Goal: Information Seeking & Learning: Learn about a topic

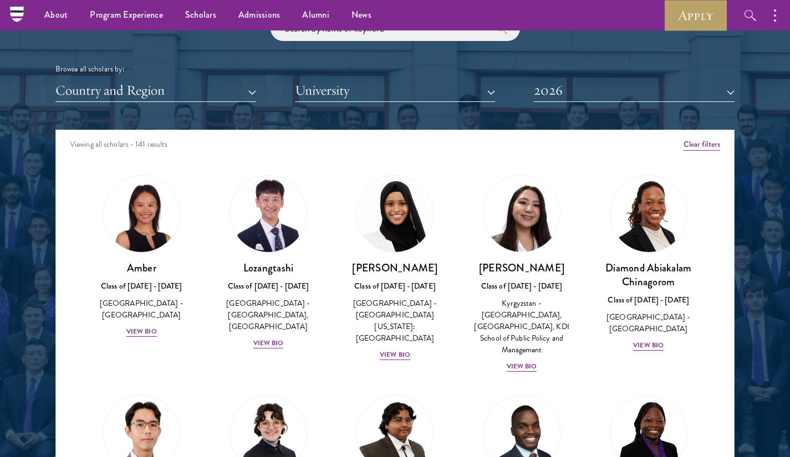
scroll to position [1337, 0]
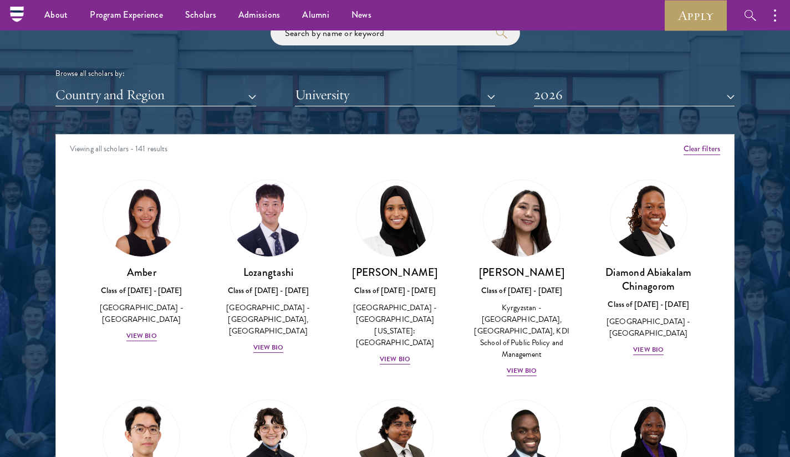
drag, startPoint x: 798, startPoint y: 32, endPoint x: 783, endPoint y: 183, distance: 152.0
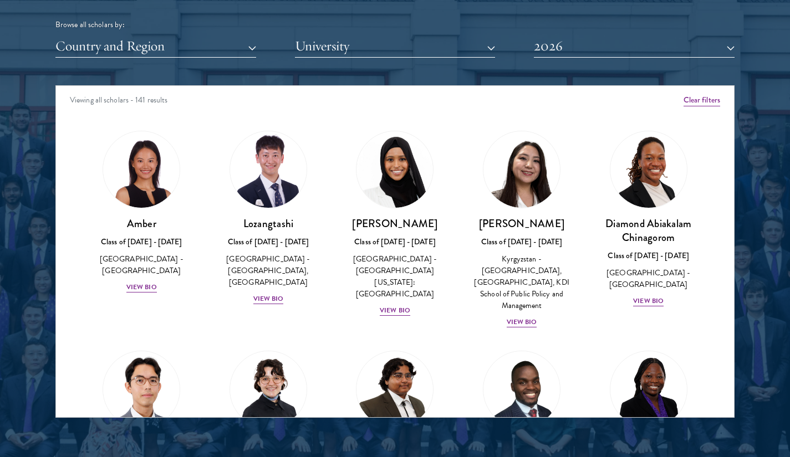
scroll to position [1413, 0]
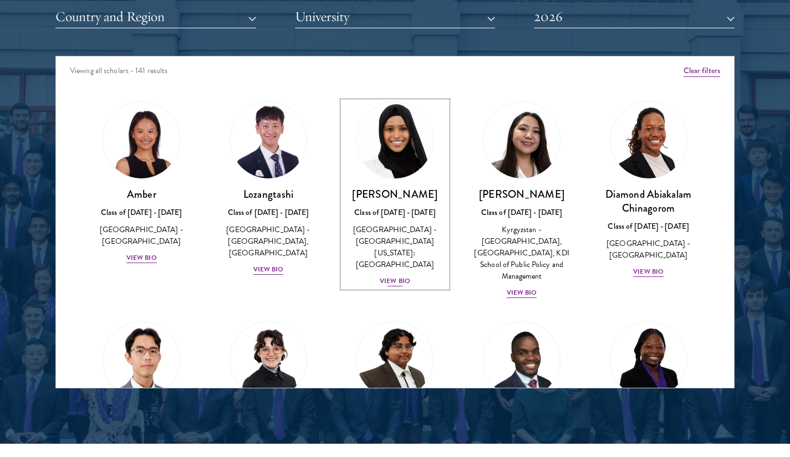
click at [401, 263] on div "[PERSON_NAME] Class of [DATE] - [DATE] [GEOGRAPHIC_DATA] - [GEOGRAPHIC_DATA][US…" at bounding box center [395, 237] width 105 height 100
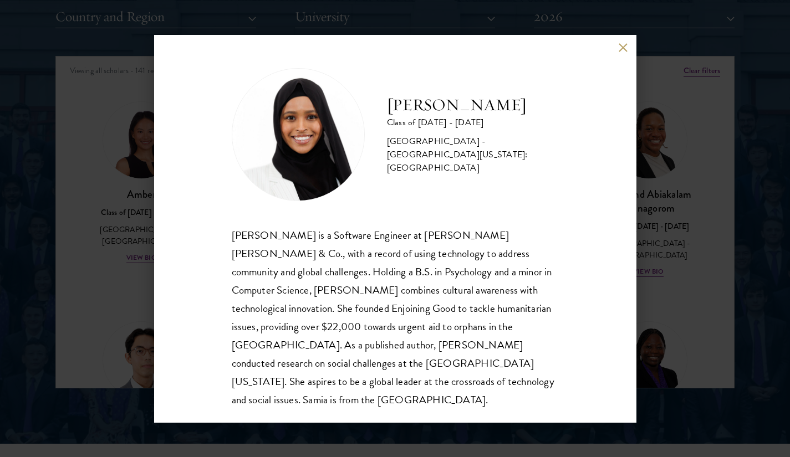
drag, startPoint x: 624, startPoint y: 44, endPoint x: 574, endPoint y: 104, distance: 77.9
click at [602, 83] on div "[PERSON_NAME] Class of [DATE] - [DATE] [GEOGRAPHIC_DATA] - [GEOGRAPHIC_DATA][US…" at bounding box center [395, 229] width 482 height 388
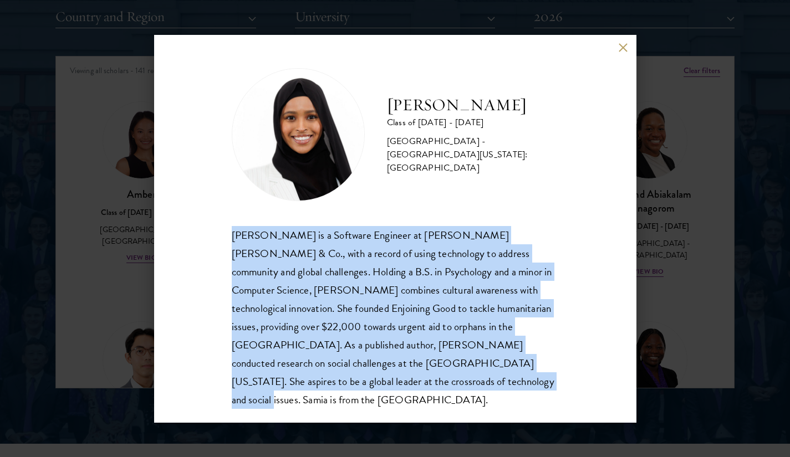
drag, startPoint x: 233, startPoint y: 233, endPoint x: 341, endPoint y: 376, distance: 179.3
click at [341, 376] on div "[PERSON_NAME] is a Software Engineer at [PERSON_NAME] [PERSON_NAME] & Co., with…" at bounding box center [395, 317] width 327 height 183
copy div "[PERSON_NAME] is a Software Engineer at [PERSON_NAME] [PERSON_NAME] & Co., with…"
click at [622, 45] on button at bounding box center [623, 47] width 9 height 9
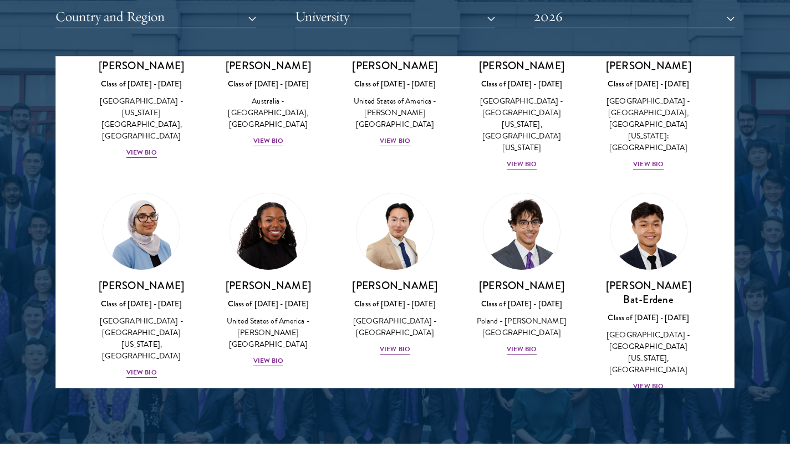
scroll to position [555, 0]
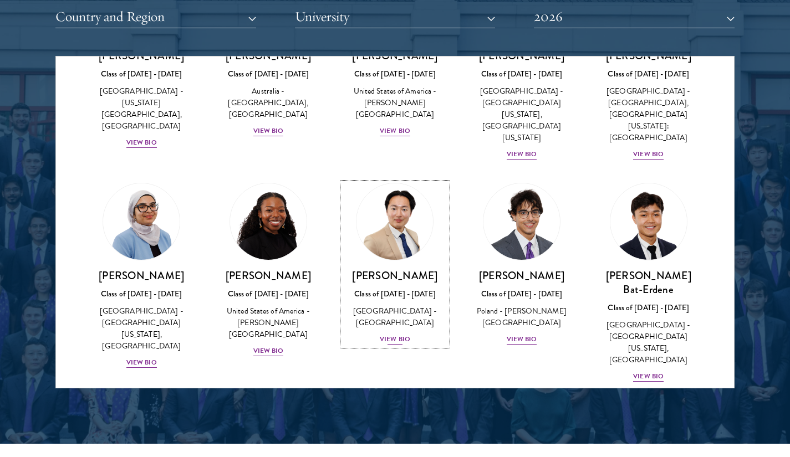
click at [391, 334] on div "View Bio" at bounding box center [395, 339] width 30 height 11
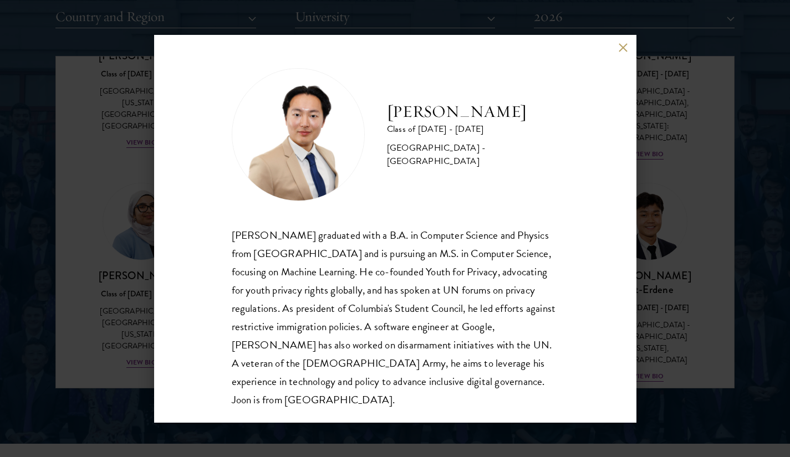
click at [695, 117] on div "[PERSON_NAME] Class of [DATE] - [DATE] [GEOGRAPHIC_DATA] - [GEOGRAPHIC_DATA] [P…" at bounding box center [395, 228] width 790 height 457
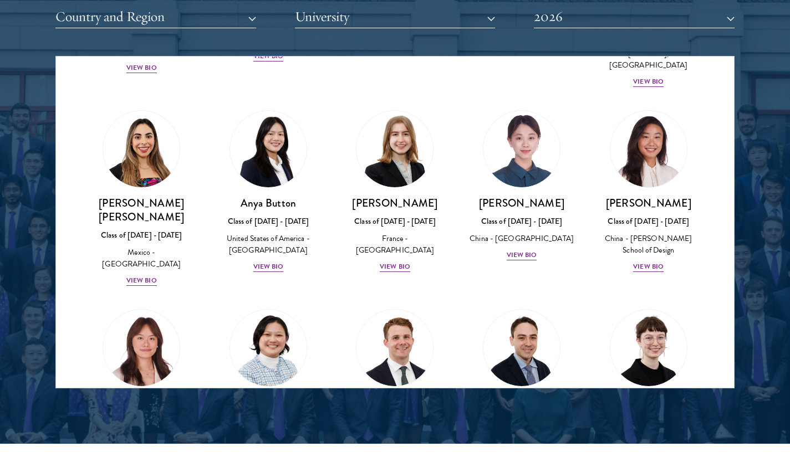
scroll to position [855, 0]
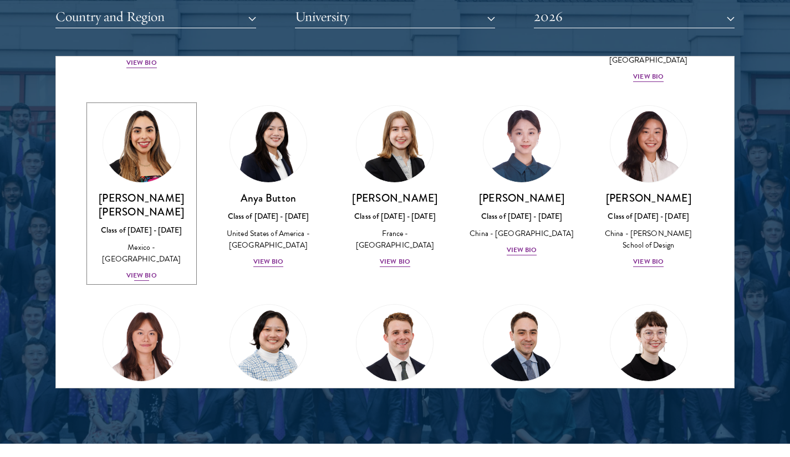
click at [137, 270] on div "View Bio" at bounding box center [141, 275] width 30 height 11
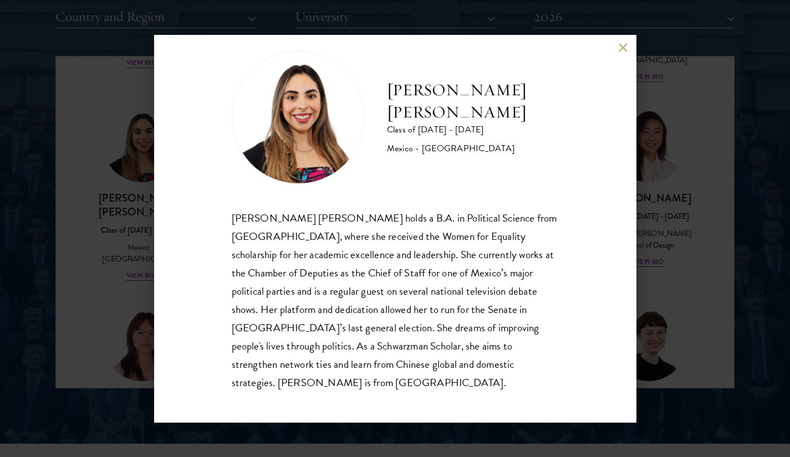
scroll to position [19, 0]
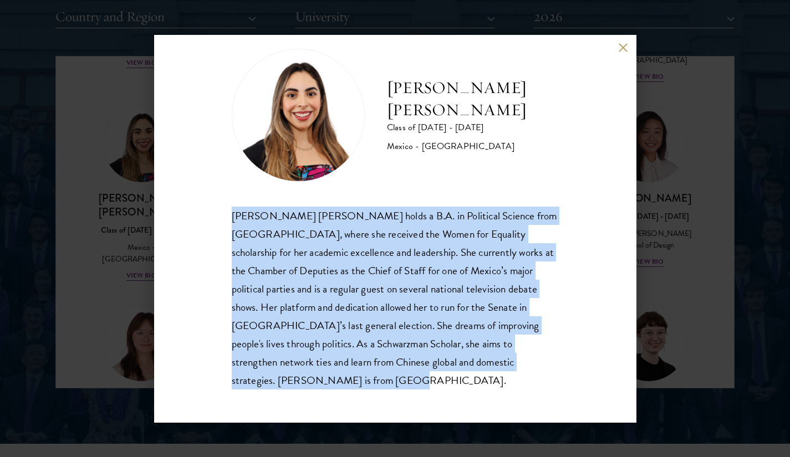
drag, startPoint x: 232, startPoint y: 217, endPoint x: 397, endPoint y: 385, distance: 235.6
click at [397, 385] on div "[PERSON_NAME] [PERSON_NAME] holds a B.A. in Political Science from [GEOGRAPHIC_…" at bounding box center [395, 298] width 327 height 183
copy div "[PERSON_NAME] [PERSON_NAME] holds a B.A. in Political Science from [GEOGRAPHIC_…"
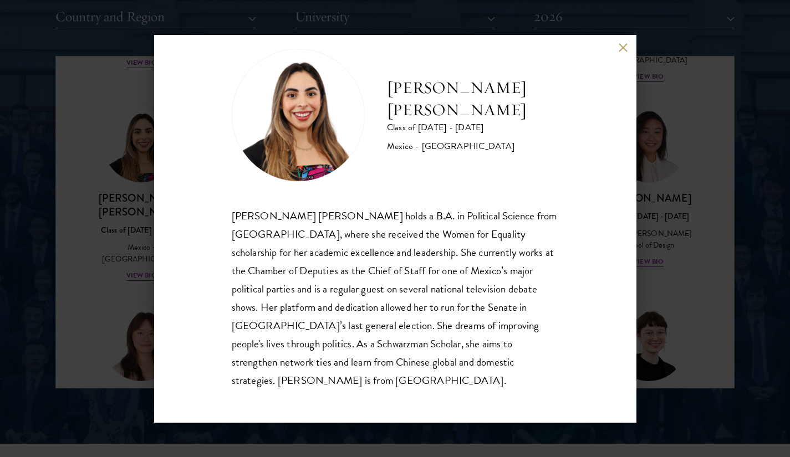
click at [716, 169] on div "[PERSON_NAME] [PERSON_NAME] Class of [DATE] - [DATE] [GEOGRAPHIC_DATA] - [GEOGR…" at bounding box center [395, 228] width 790 height 457
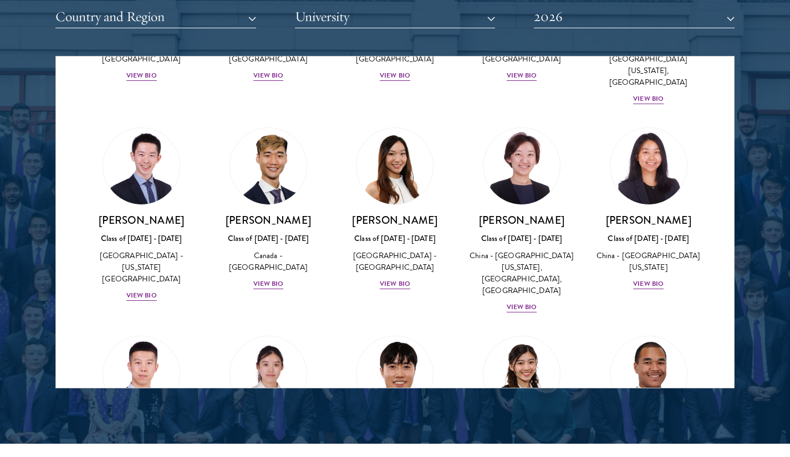
scroll to position [2953, 0]
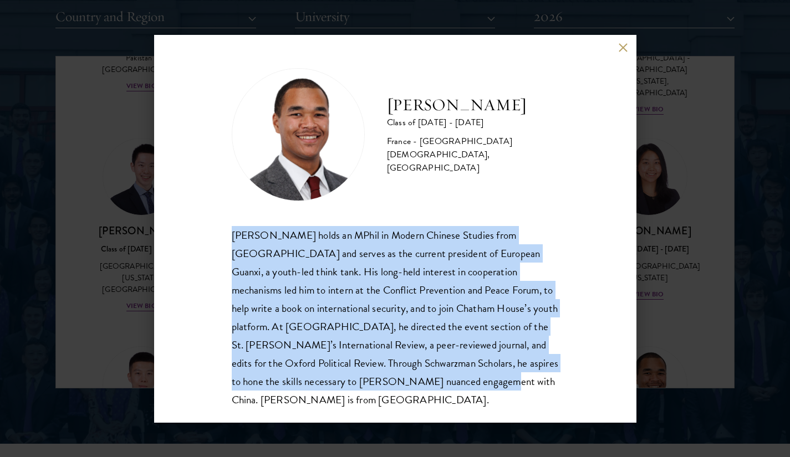
drag, startPoint x: 232, startPoint y: 231, endPoint x: 483, endPoint y: 380, distance: 291.6
click at [483, 380] on div "[PERSON_NAME] holds an MPhil in Modern Chinese Studies from [GEOGRAPHIC_DATA] a…" at bounding box center [395, 317] width 327 height 183
copy div "[PERSON_NAME] holds an MPhil in Modern Chinese Studies from [GEOGRAPHIC_DATA] a…"
click at [487, 327] on div "[PERSON_NAME] holds an MPhil in Modern Chinese Studies from [GEOGRAPHIC_DATA] a…" at bounding box center [395, 317] width 327 height 183
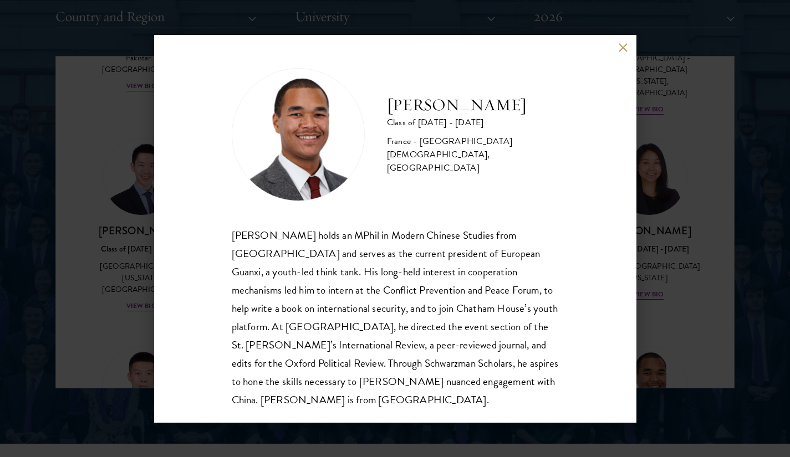
click at [619, 53] on div "[PERSON_NAME] Class of [DATE] - [DATE] France - [GEOGRAPHIC_DATA][DEMOGRAPHIC_D…" at bounding box center [395, 229] width 482 height 388
click at [623, 42] on div "[PERSON_NAME] Class of [DATE] - [DATE] France - [GEOGRAPHIC_DATA][DEMOGRAPHIC_D…" at bounding box center [395, 229] width 482 height 388
